Goal: Task Accomplishment & Management: Complete application form

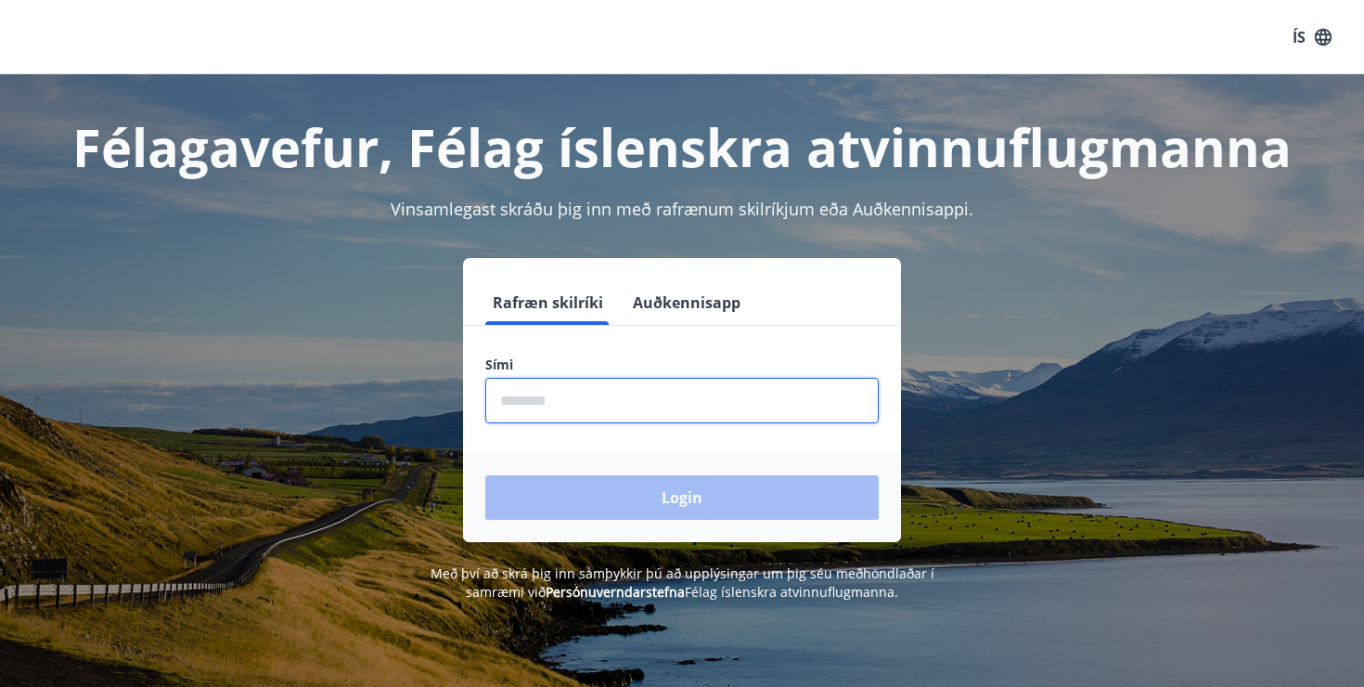
click at [607, 396] on input "phone" at bounding box center [682, 400] width 394 height 45
type input "********"
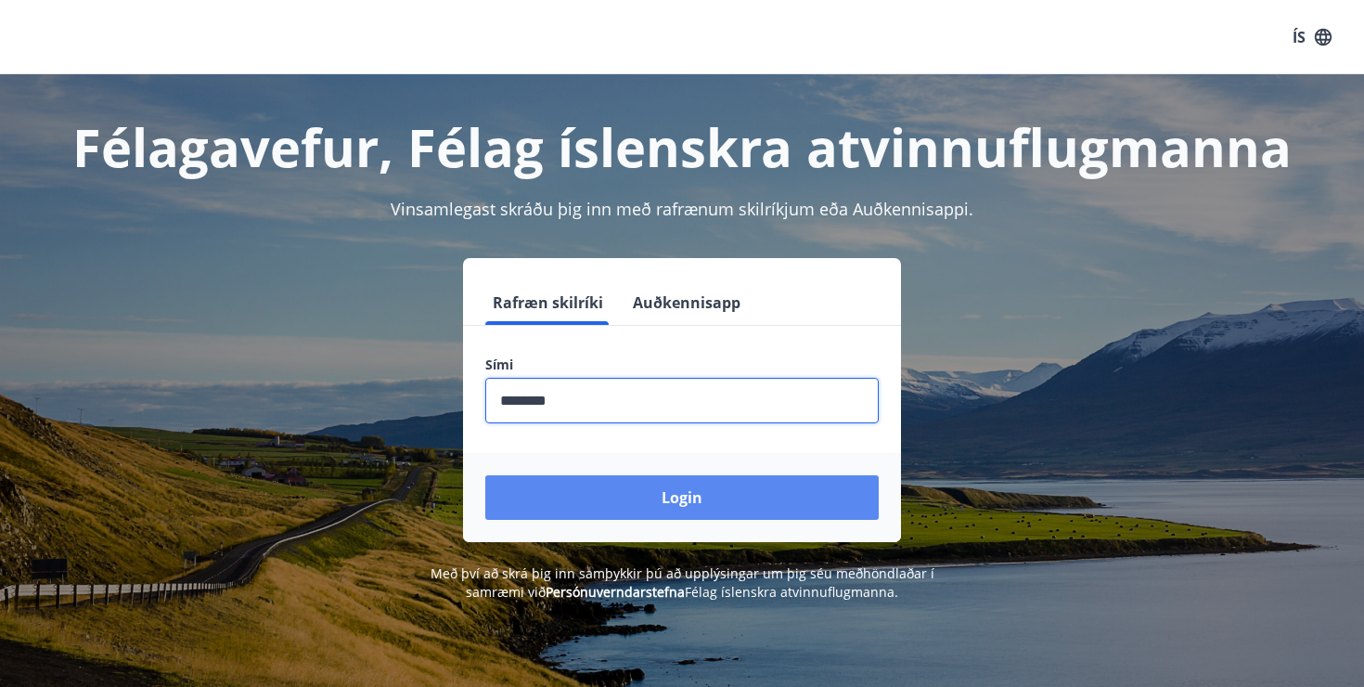
click at [633, 494] on button "Login" at bounding box center [682, 497] width 394 height 45
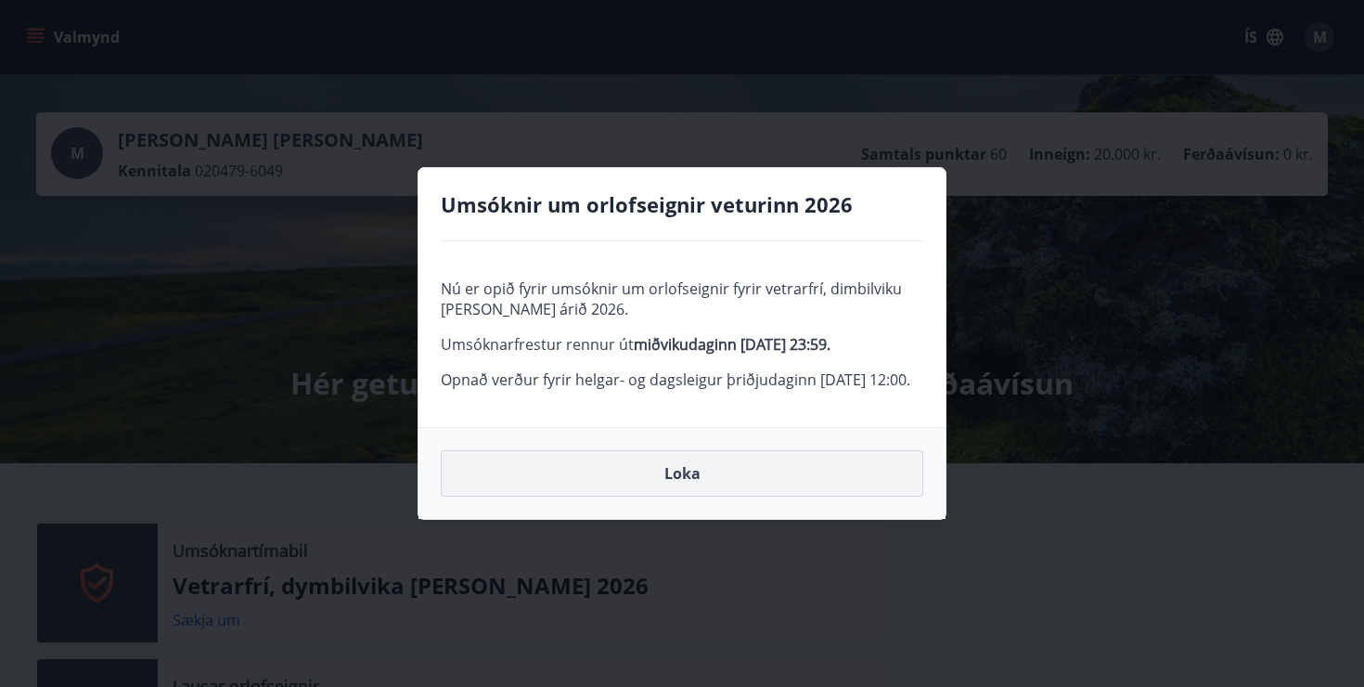
click at [687, 485] on button "Loka" at bounding box center [682, 473] width 483 height 46
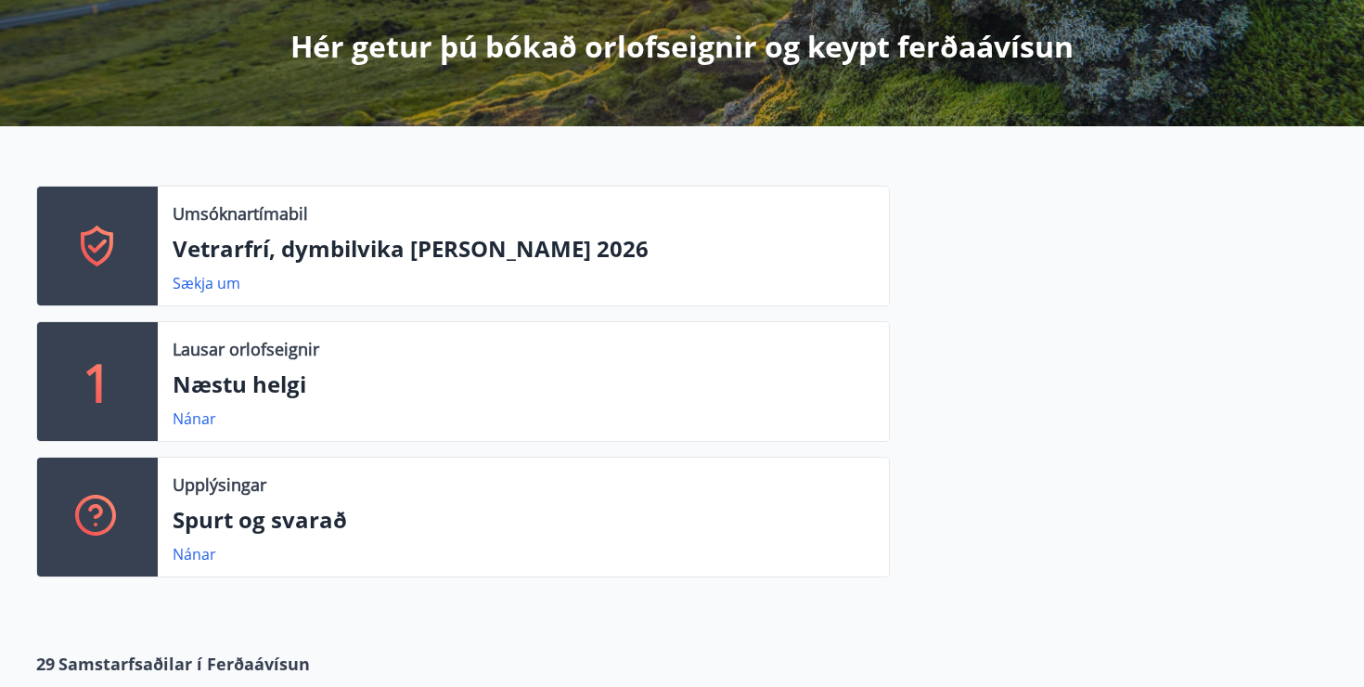
scroll to position [321, 0]
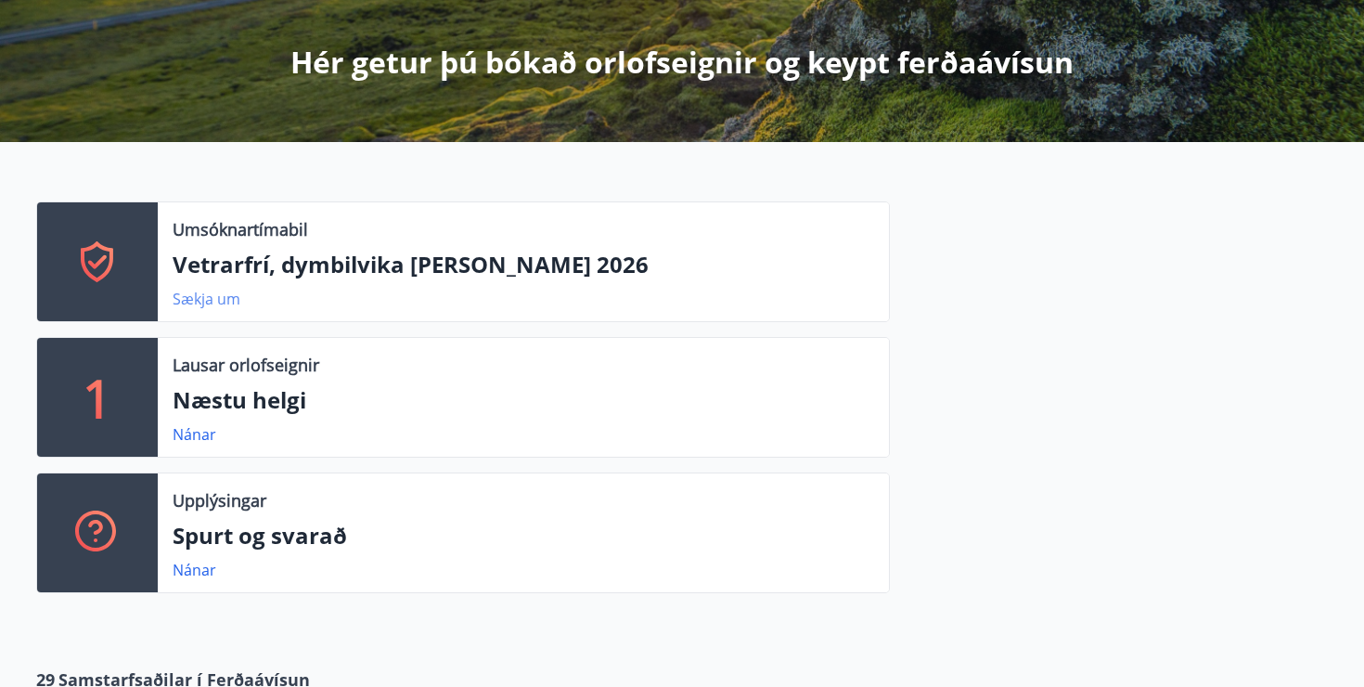
click at [209, 296] on link "Sækja um" at bounding box center [207, 299] width 68 height 20
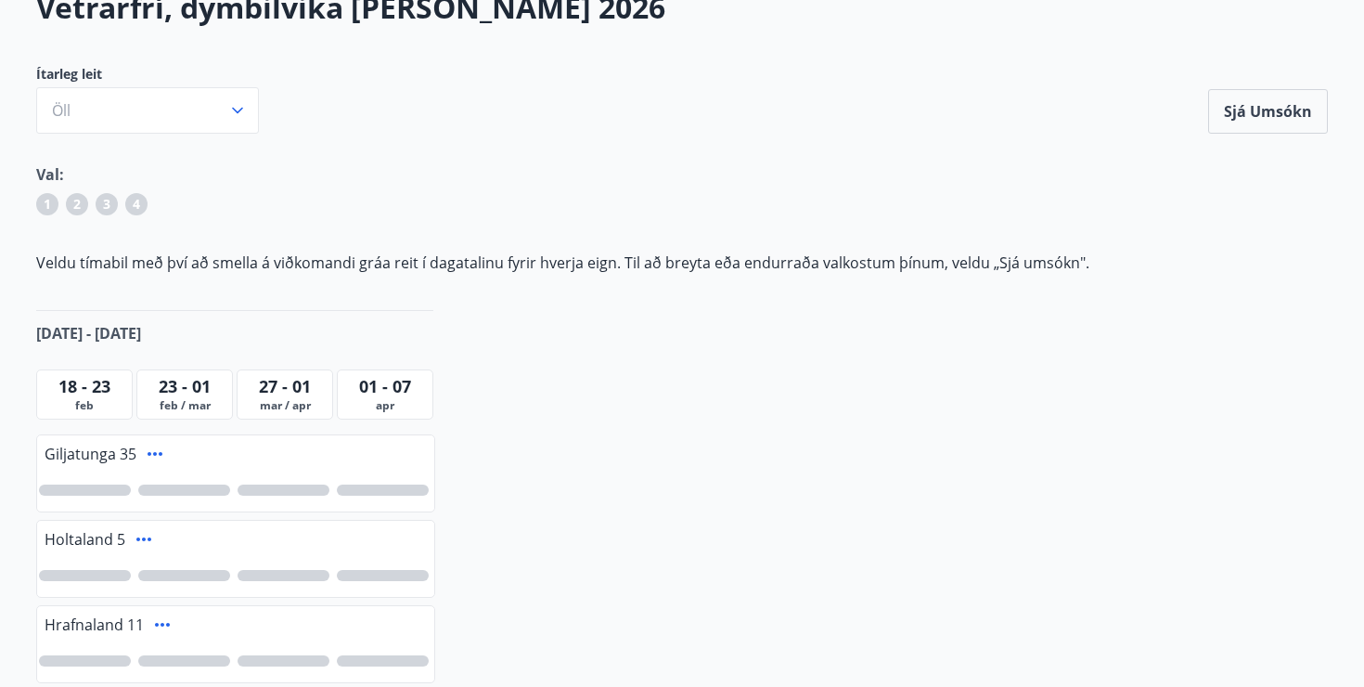
scroll to position [149, 0]
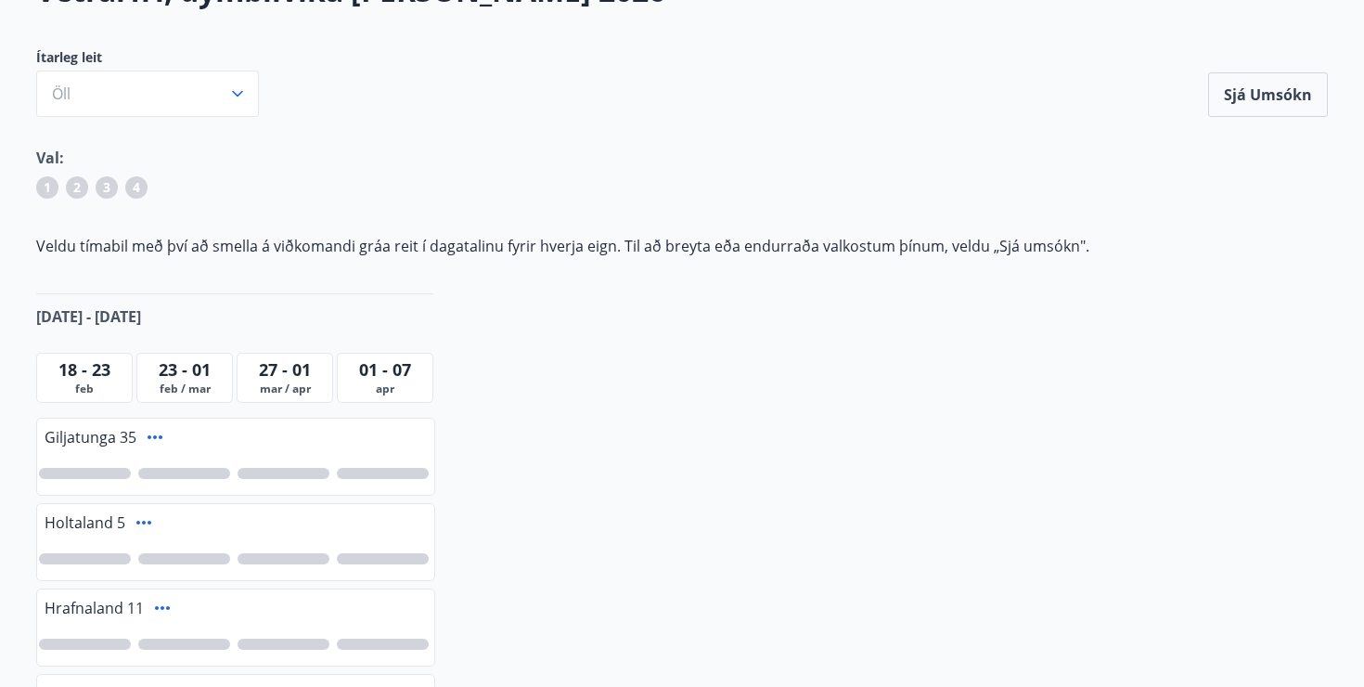
click at [177, 378] on span "23 - 01" at bounding box center [185, 369] width 52 height 22
click at [191, 384] on span "feb / mar" at bounding box center [184, 388] width 87 height 15
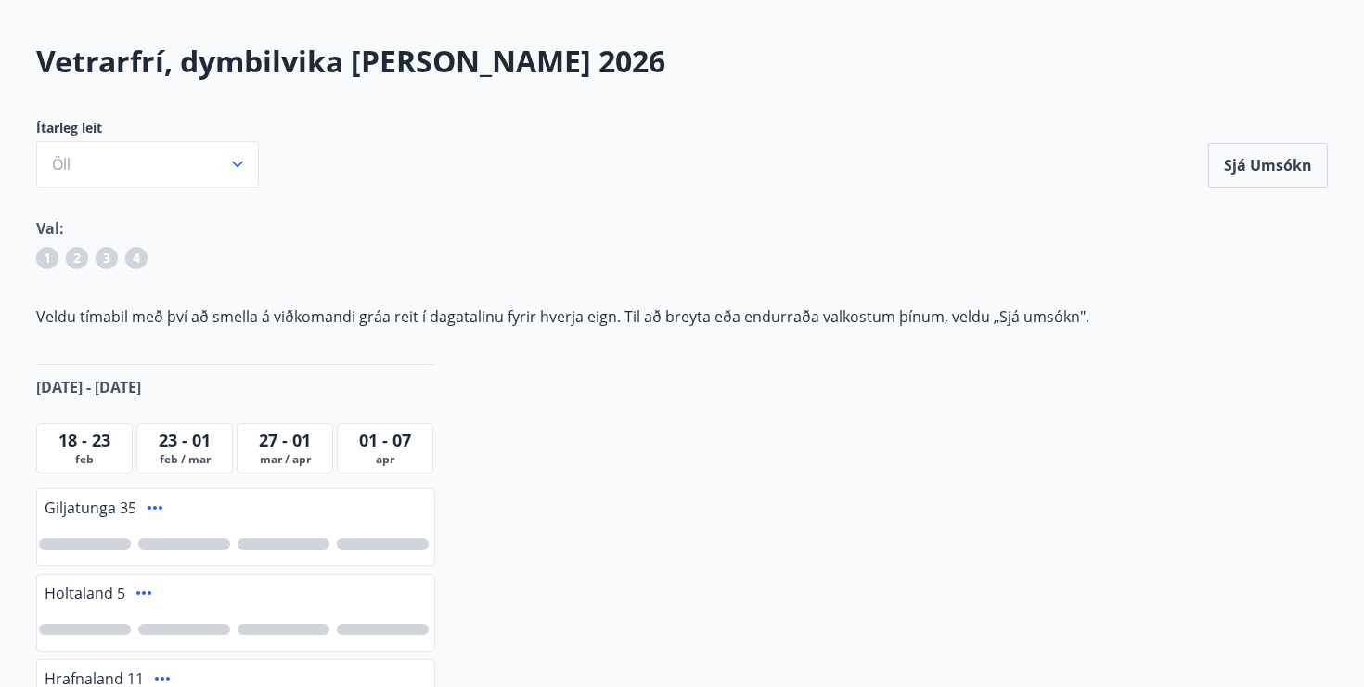
scroll to position [0, 0]
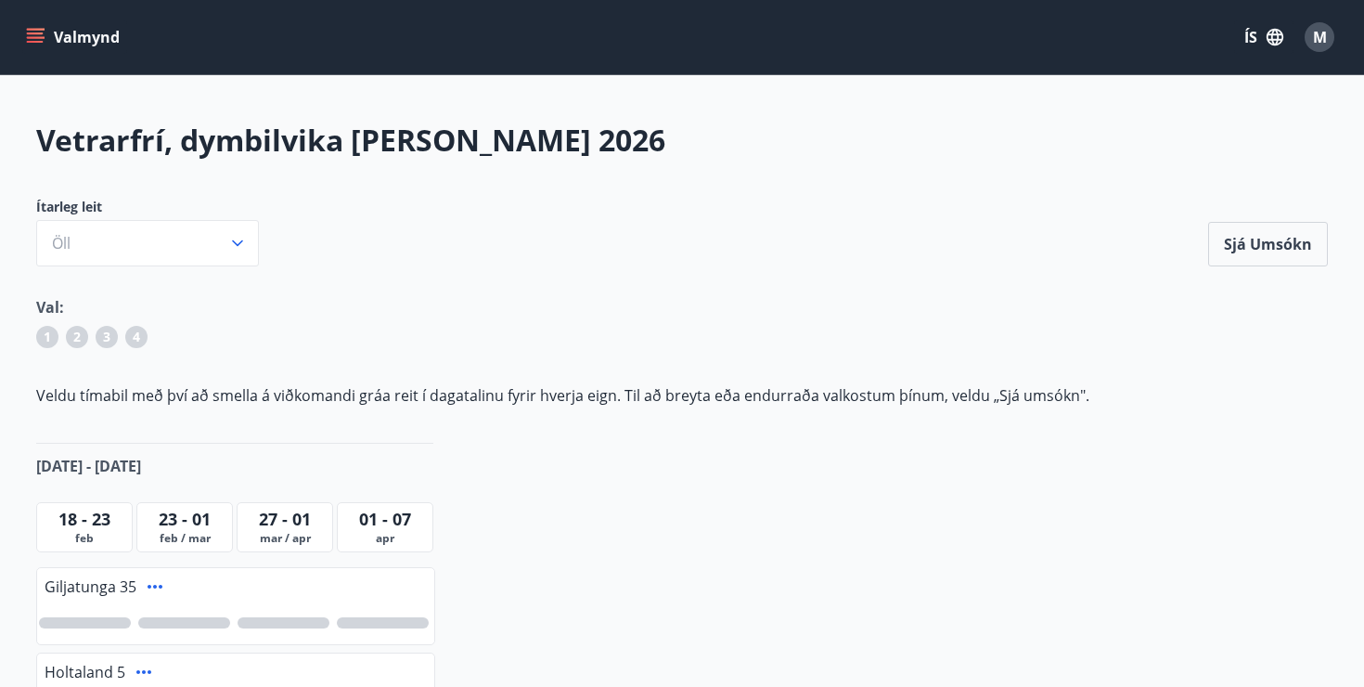
click at [45, 336] on span "1" at bounding box center [47, 337] width 7 height 19
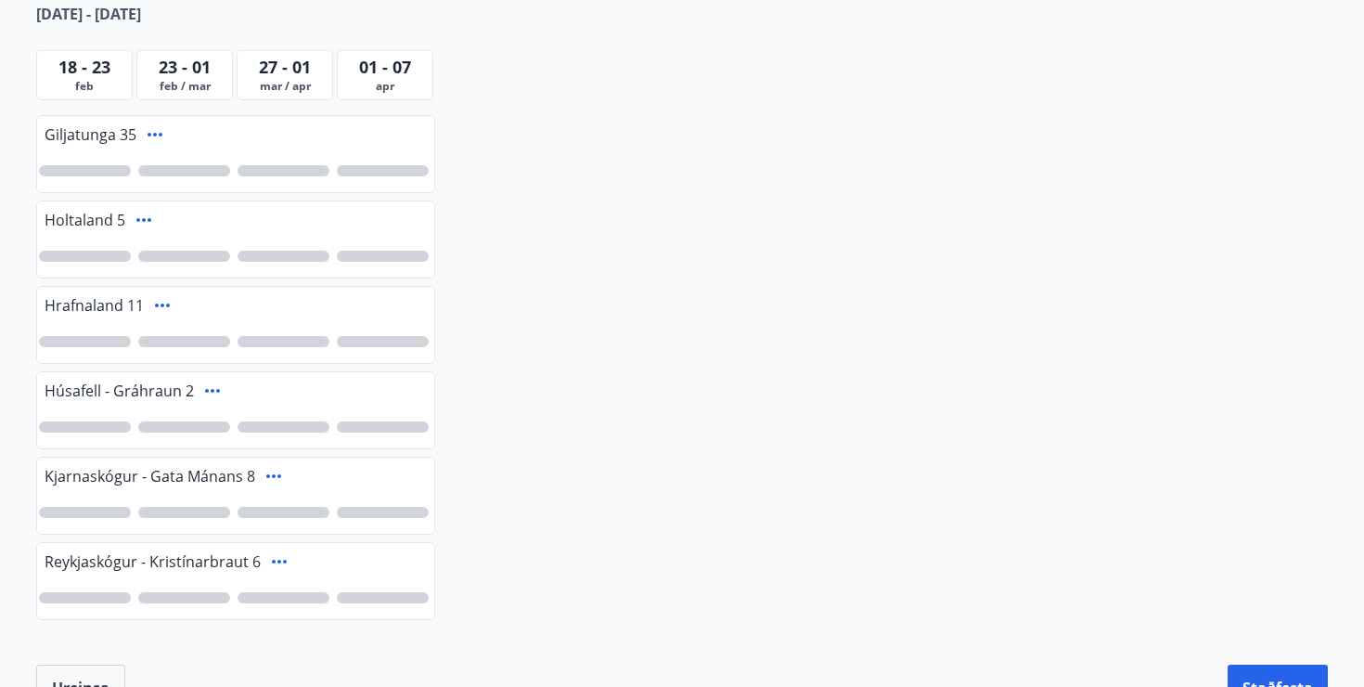
scroll to position [445, 0]
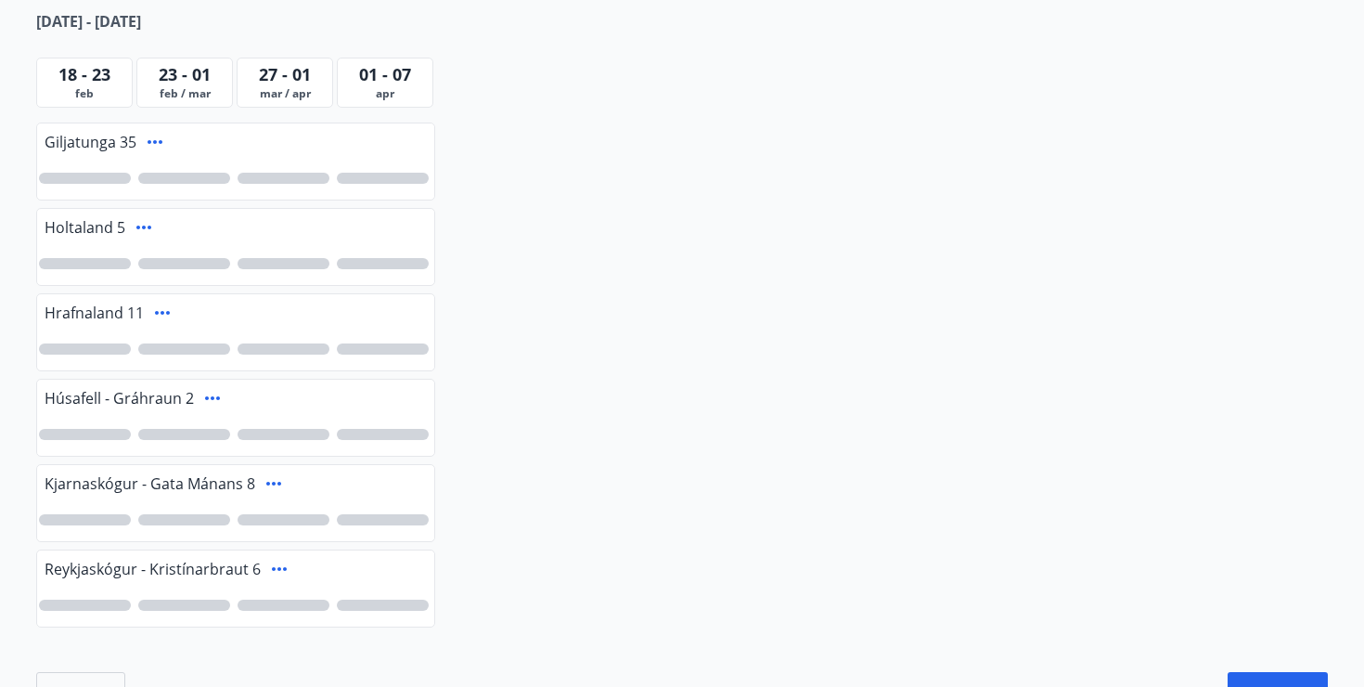
click at [189, 260] on div at bounding box center [184, 263] width 92 height 11
click at [179, 349] on div at bounding box center [184, 348] width 92 height 11
click at [182, 521] on div at bounding box center [184, 519] width 92 height 11
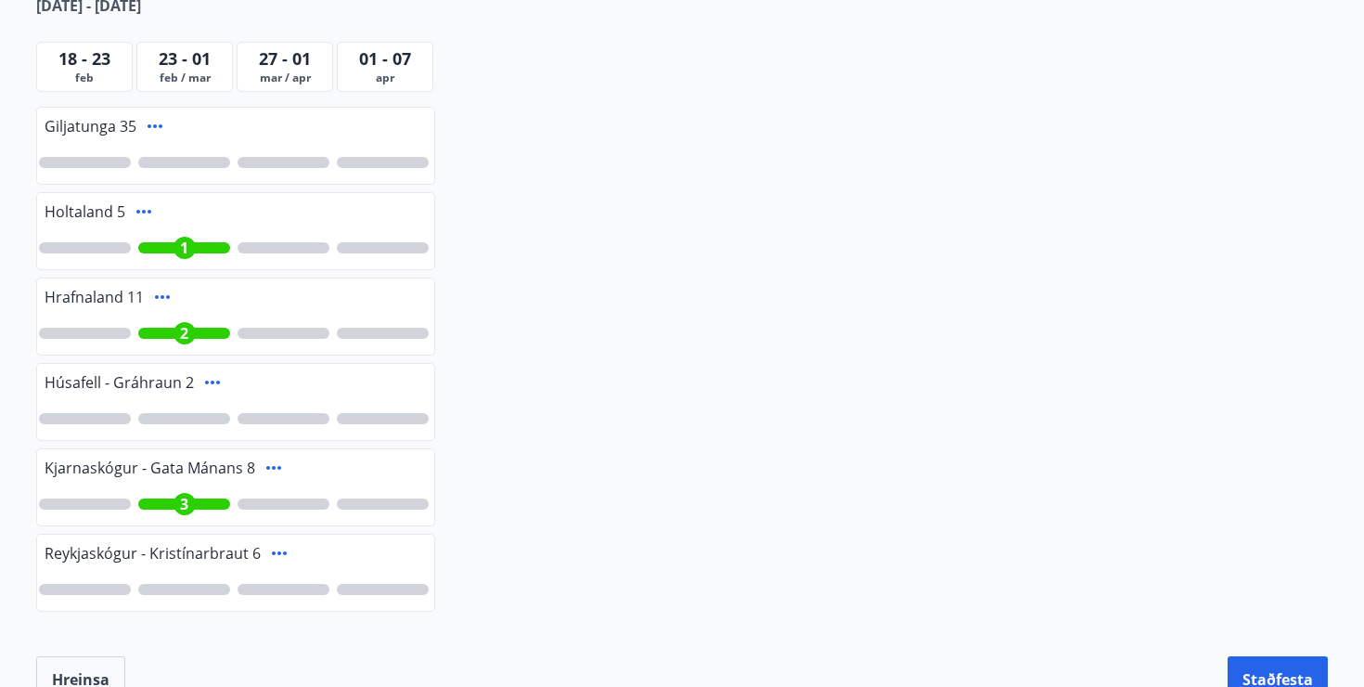
scroll to position [0, 0]
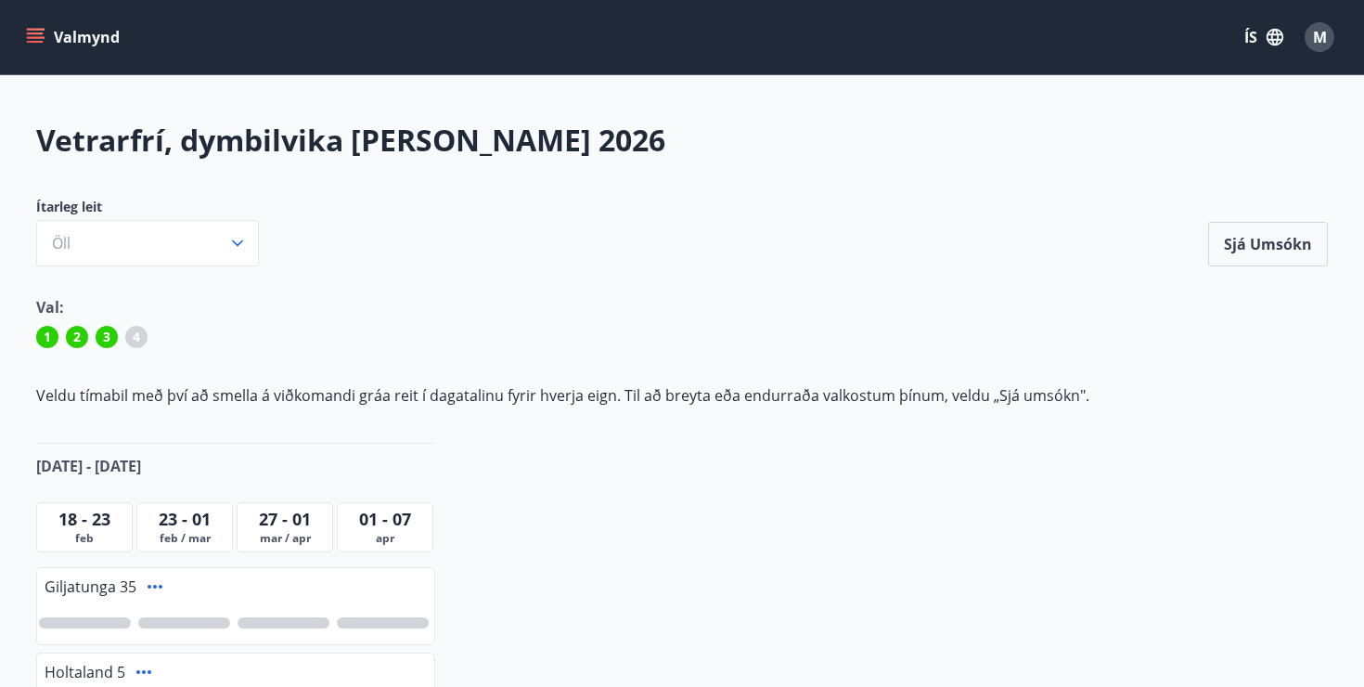
click at [35, 32] on icon "menu" at bounding box center [35, 33] width 17 height 2
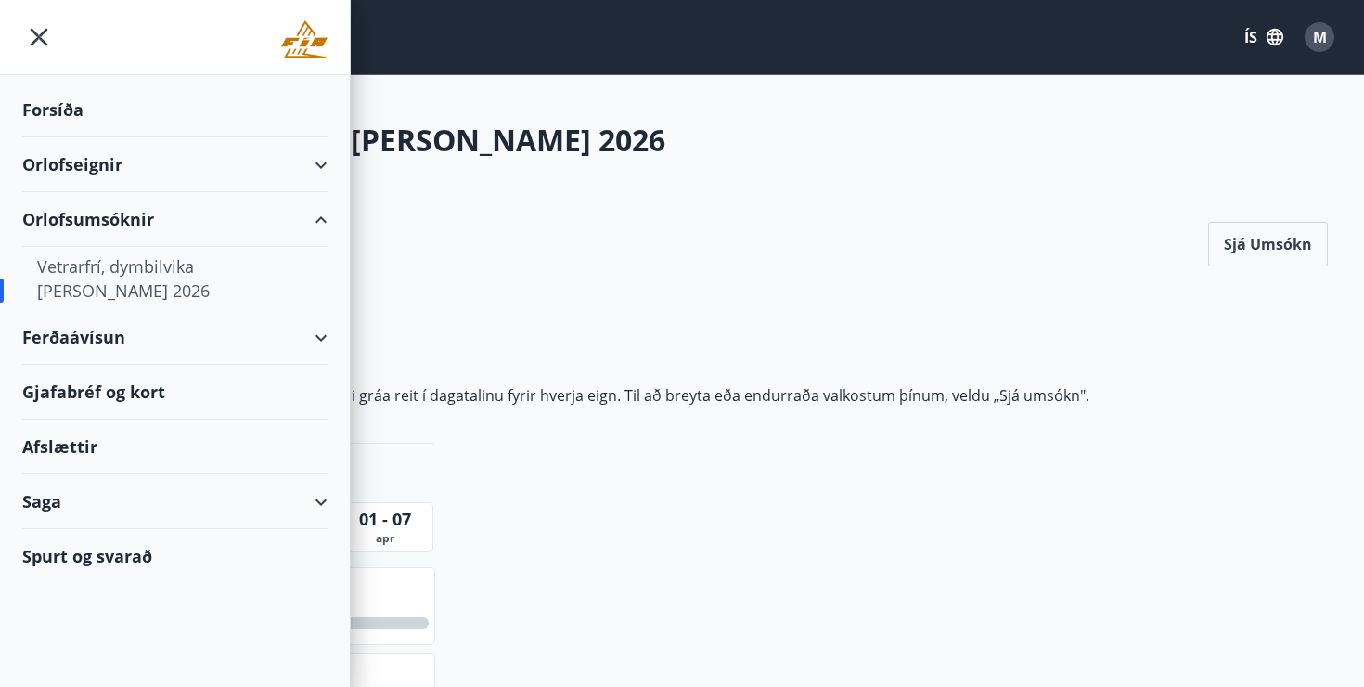
click at [316, 164] on div "Orlofseignir" at bounding box center [174, 164] width 305 height 55
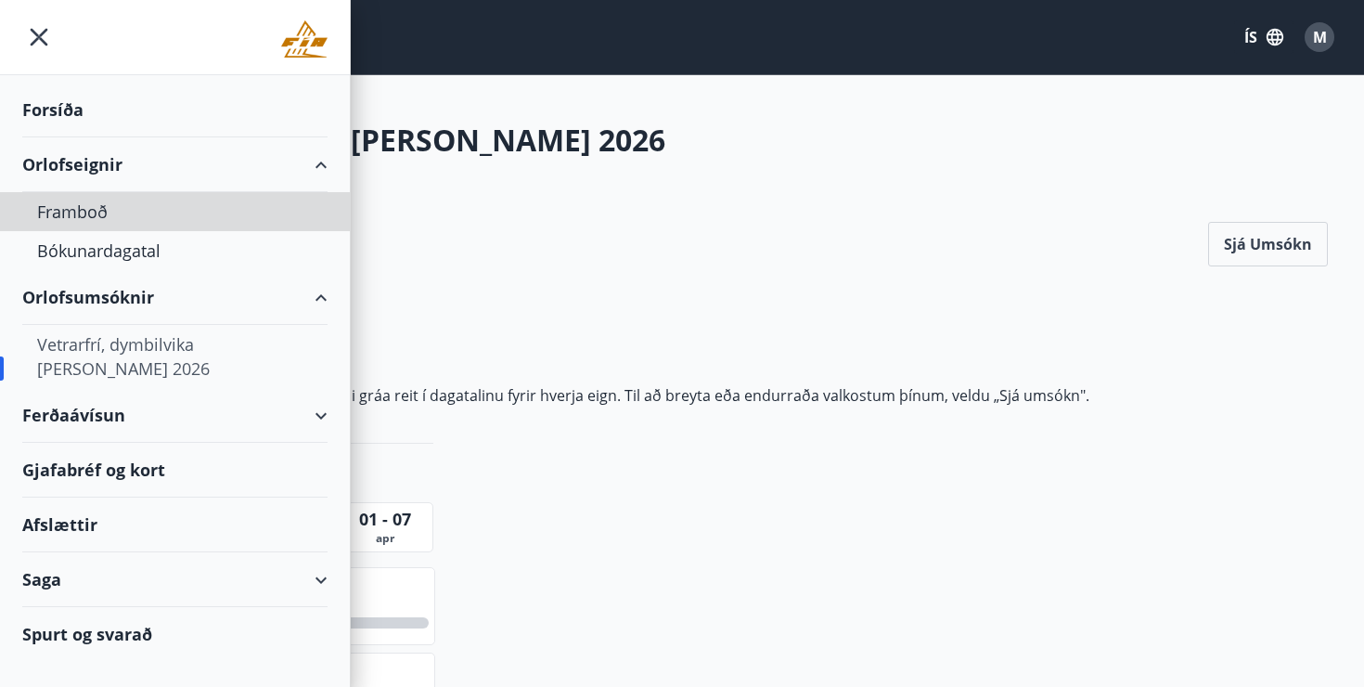
click at [792, 480] on div "Vetrarfrí, dymbilvika [PERSON_NAME] 2026 Ítarleg leit Öll Sjá umsókn Sjá umsókn…" at bounding box center [682, 641] width 1337 height 1043
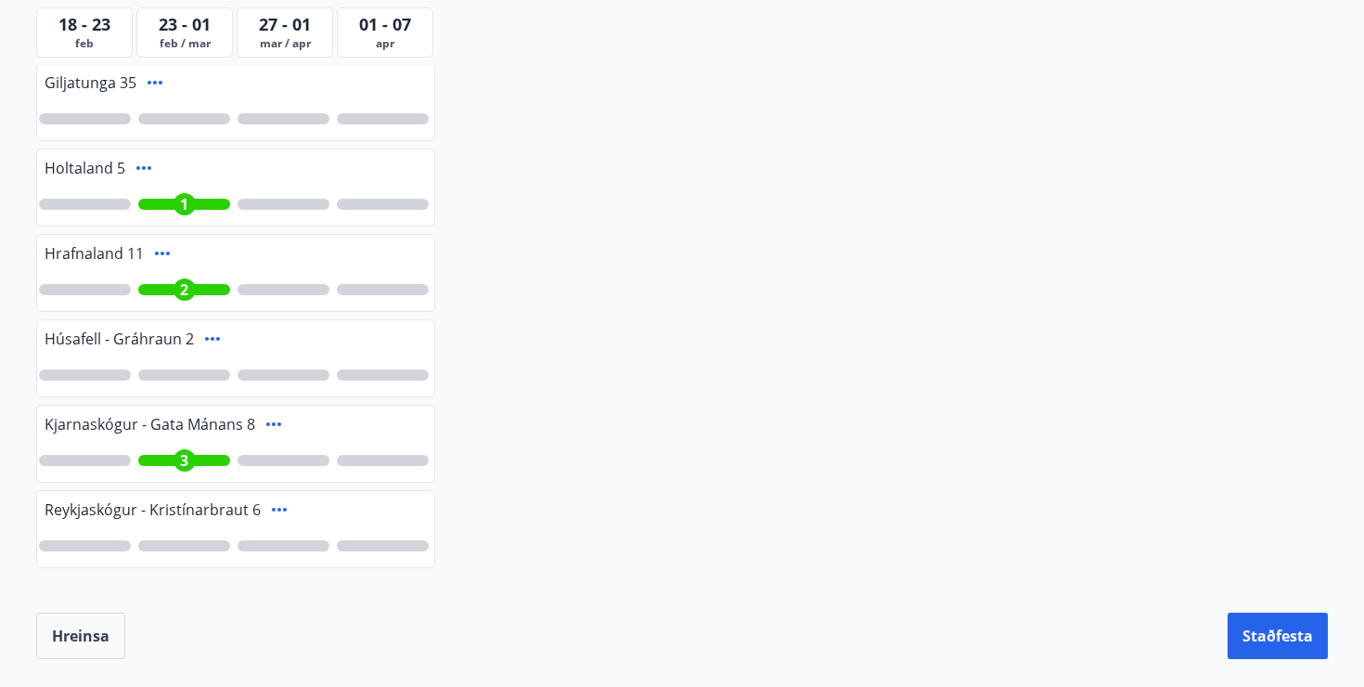
scroll to position [519, 0]
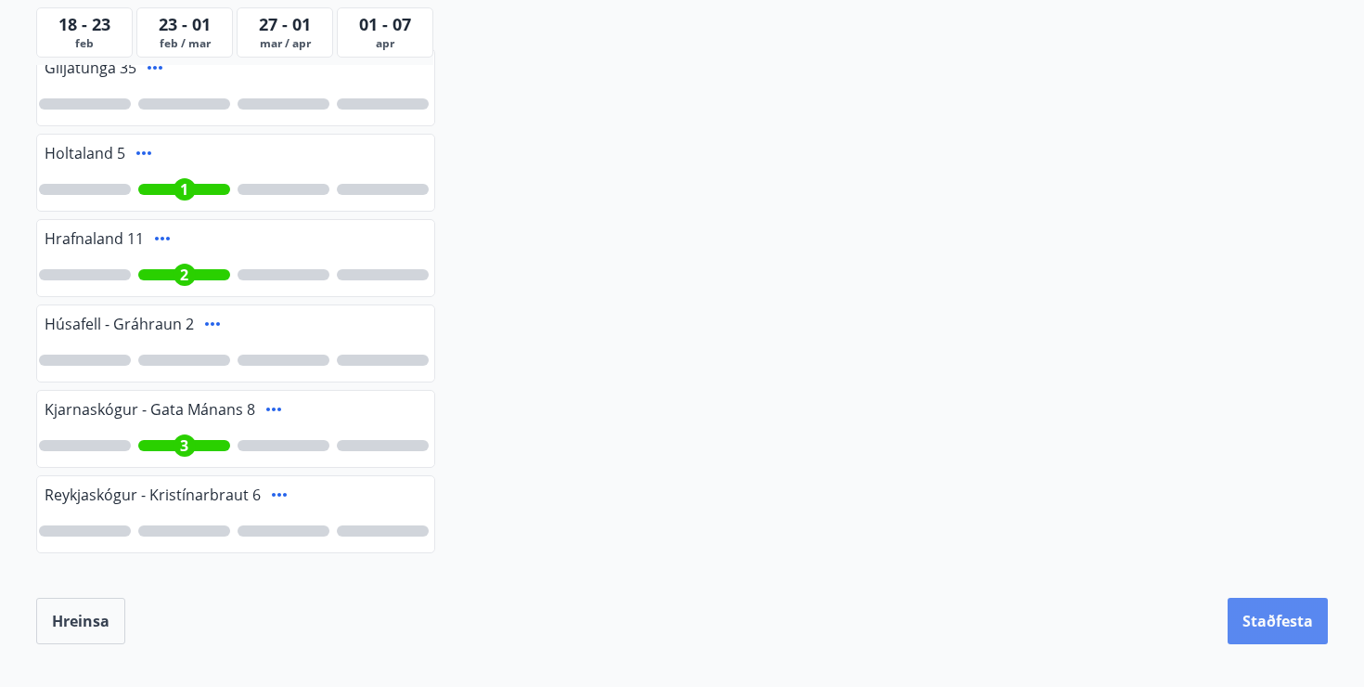
click at [1274, 622] on button "Staðfesta" at bounding box center [1278, 621] width 100 height 46
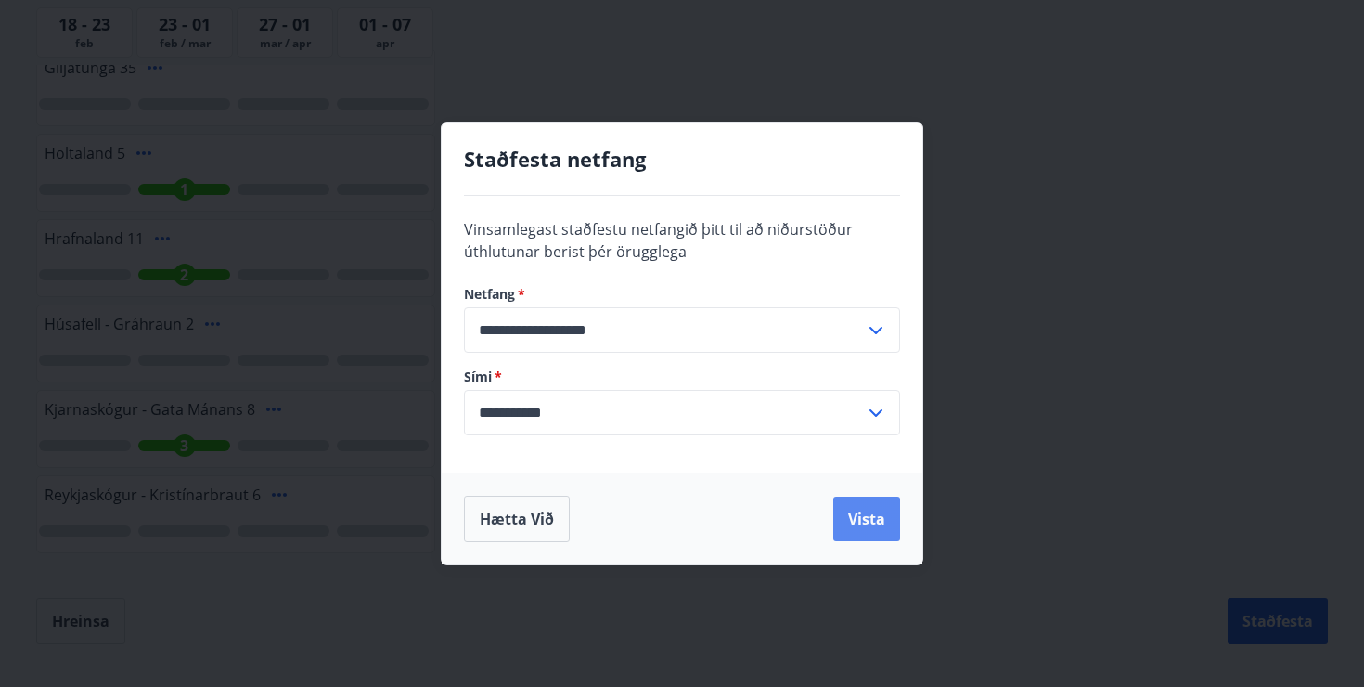
click at [885, 514] on button "Vista" at bounding box center [867, 519] width 67 height 45
